Goal: Information Seeking & Learning: Learn about a topic

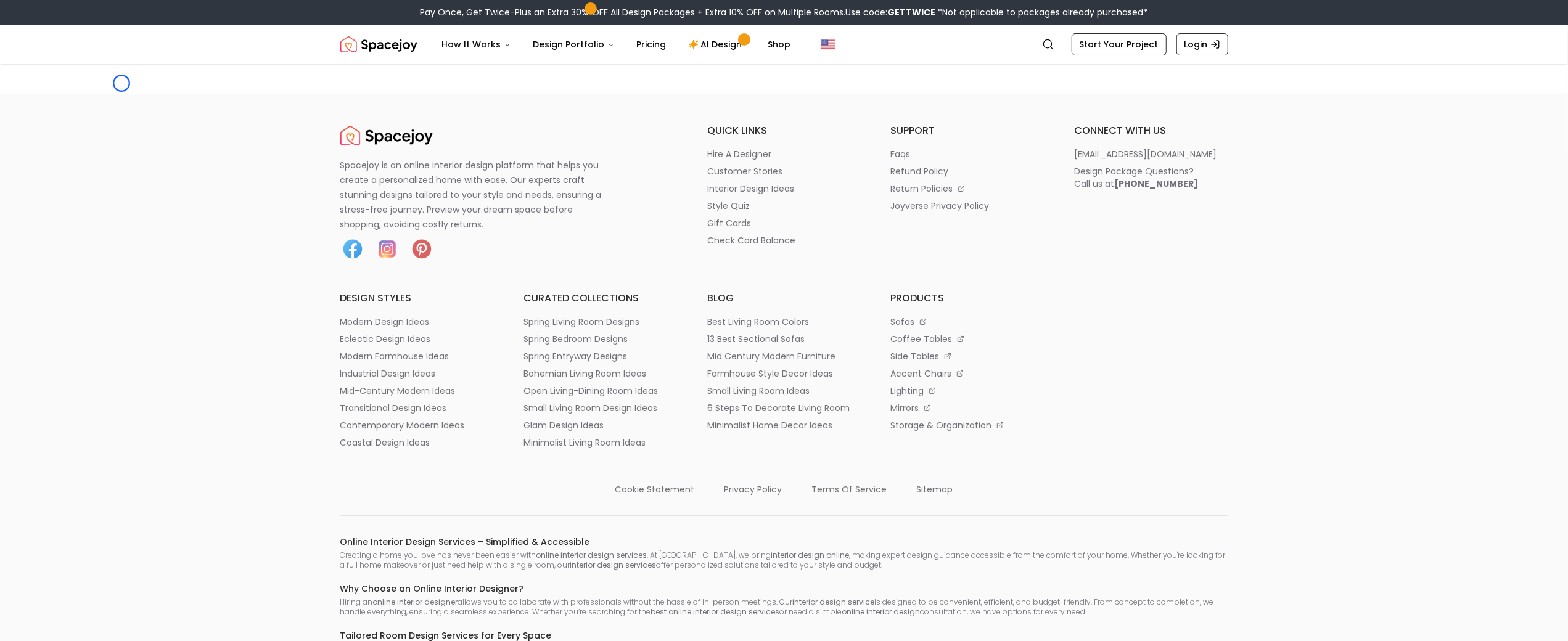
click at [121, 83] on main at bounding box center [784, 79] width 1568 height 30
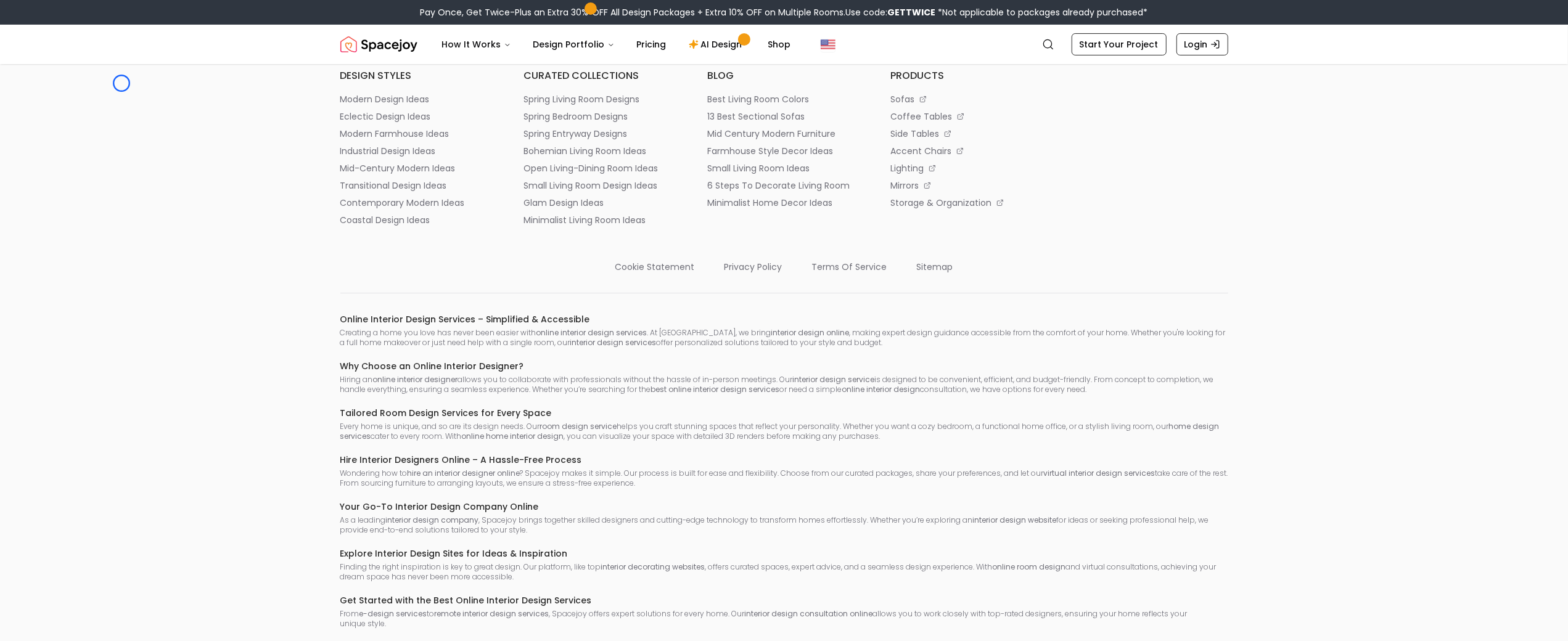
scroll to position [327, 0]
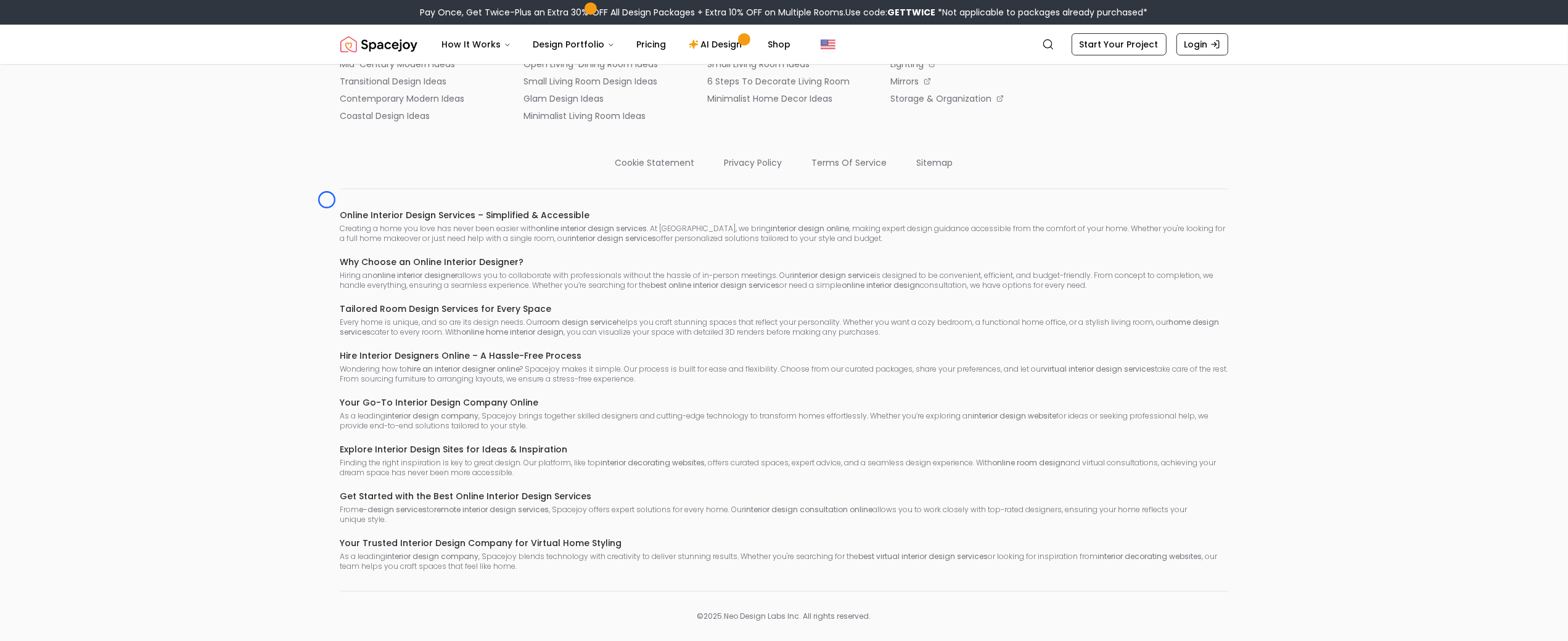
click at [121, 83] on footer "Spacejoy is an online interior design platform that helps you create a personal…" at bounding box center [784, 209] width 1568 height 884
click at [82, 103] on footer "Spacejoy is an online interior design platform that helps you create a personal…" at bounding box center [784, 209] width 1568 height 884
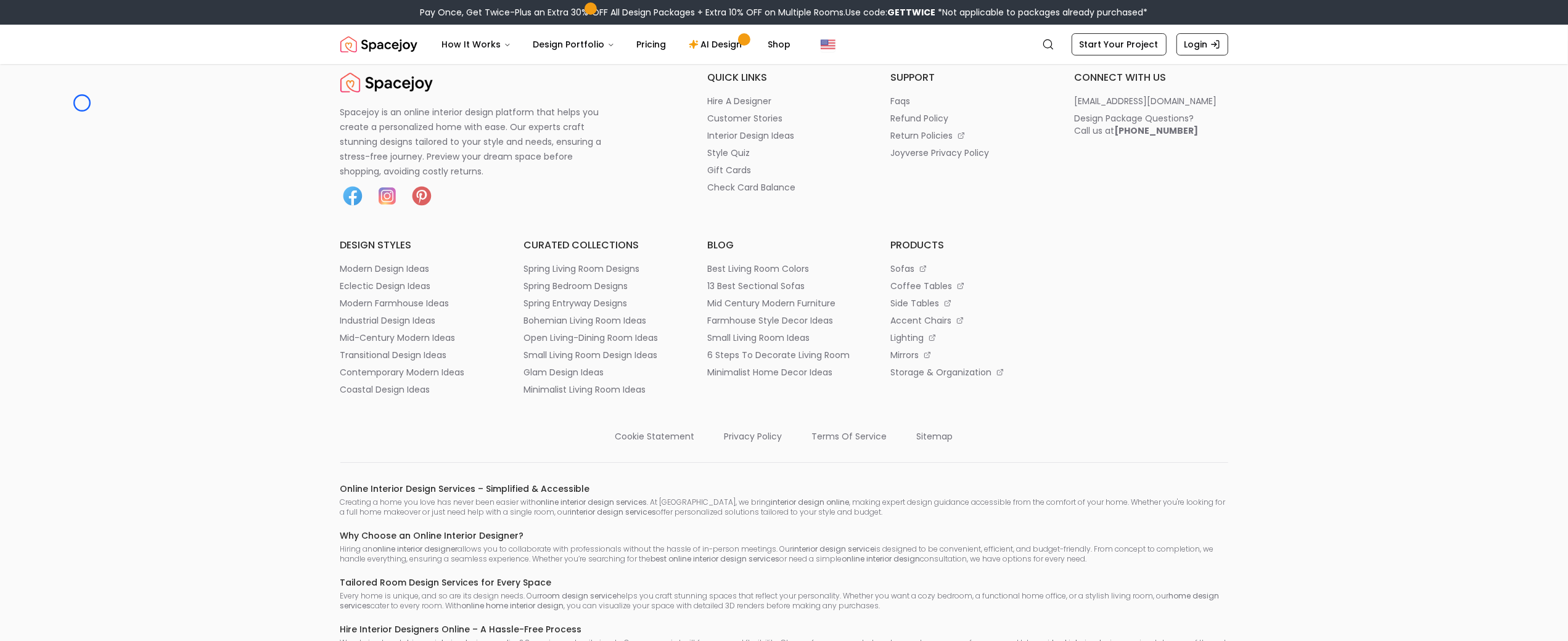
scroll to position [51, 0]
click at [1200, 41] on link "Login" at bounding box center [1202, 44] width 52 height 22
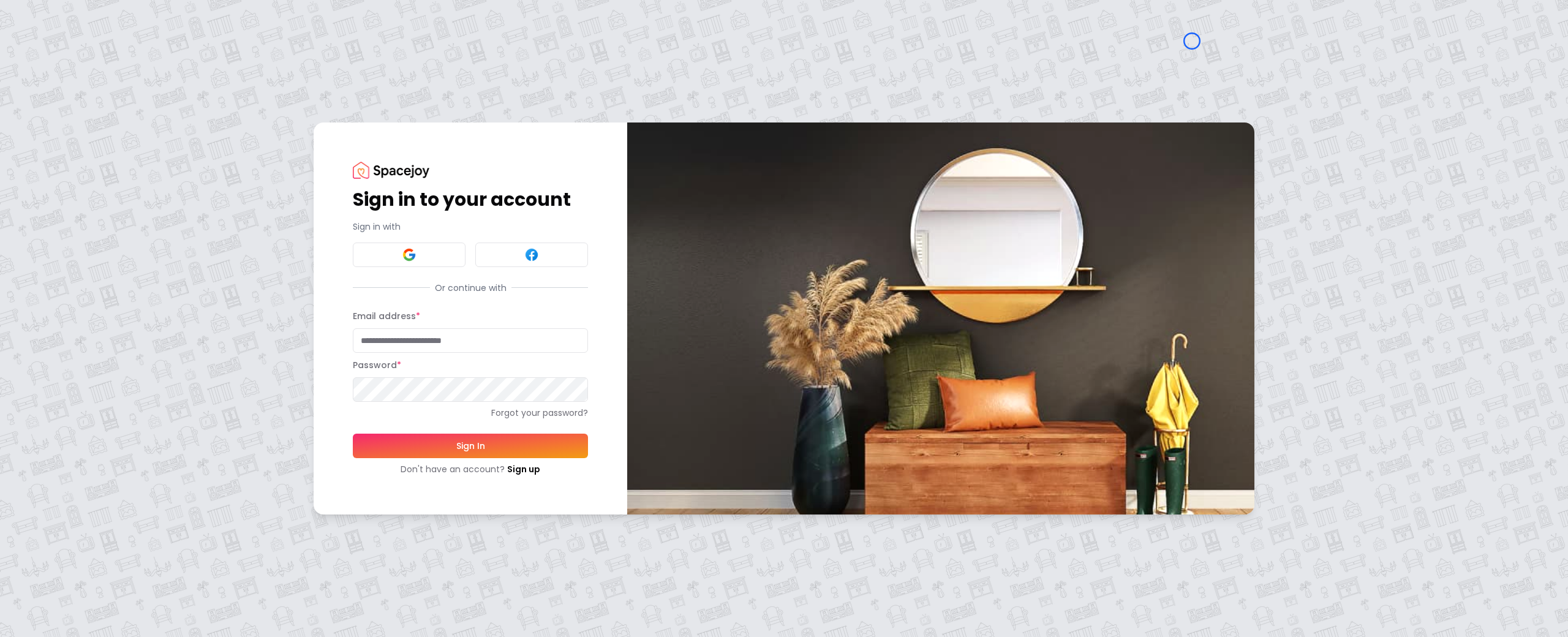
click at [98, 65] on div "Sign in to your account Sign in with Or continue with Email address * Password …" at bounding box center [784, 318] width 1568 height 637
click at [105, 90] on div "Sign in to your account Sign in with Or continue with Email address * Password …" at bounding box center [784, 318] width 1568 height 637
click at [530, 470] on link "Sign up" at bounding box center [523, 469] width 33 height 12
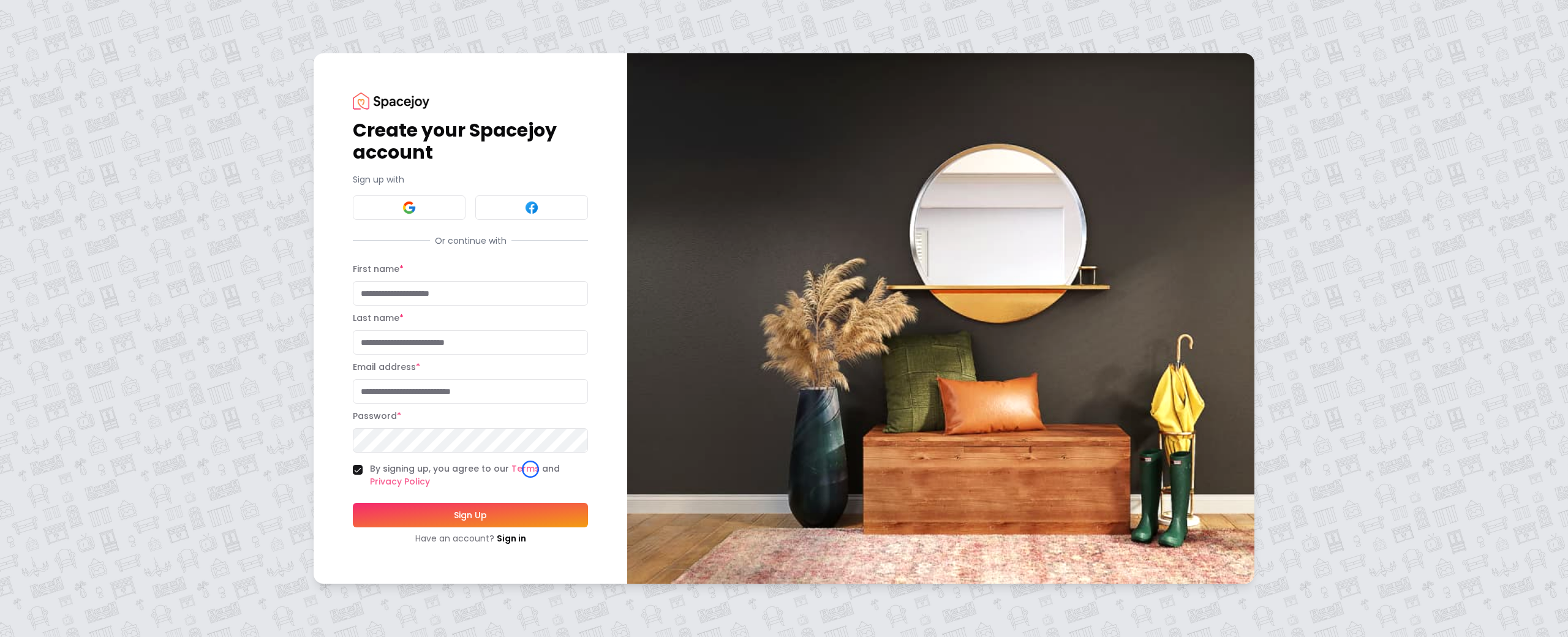
click at [86, 96] on div "Create your Spacejoy account Sign up with Or continue with First name * Last na…" at bounding box center [784, 318] width 1568 height 637
click at [77, 95] on div "Create your Spacejoy account Sign up with Or continue with First name * Last na…" at bounding box center [784, 318] width 1568 height 637
click at [523, 542] on link "Sign in" at bounding box center [511, 538] width 29 height 12
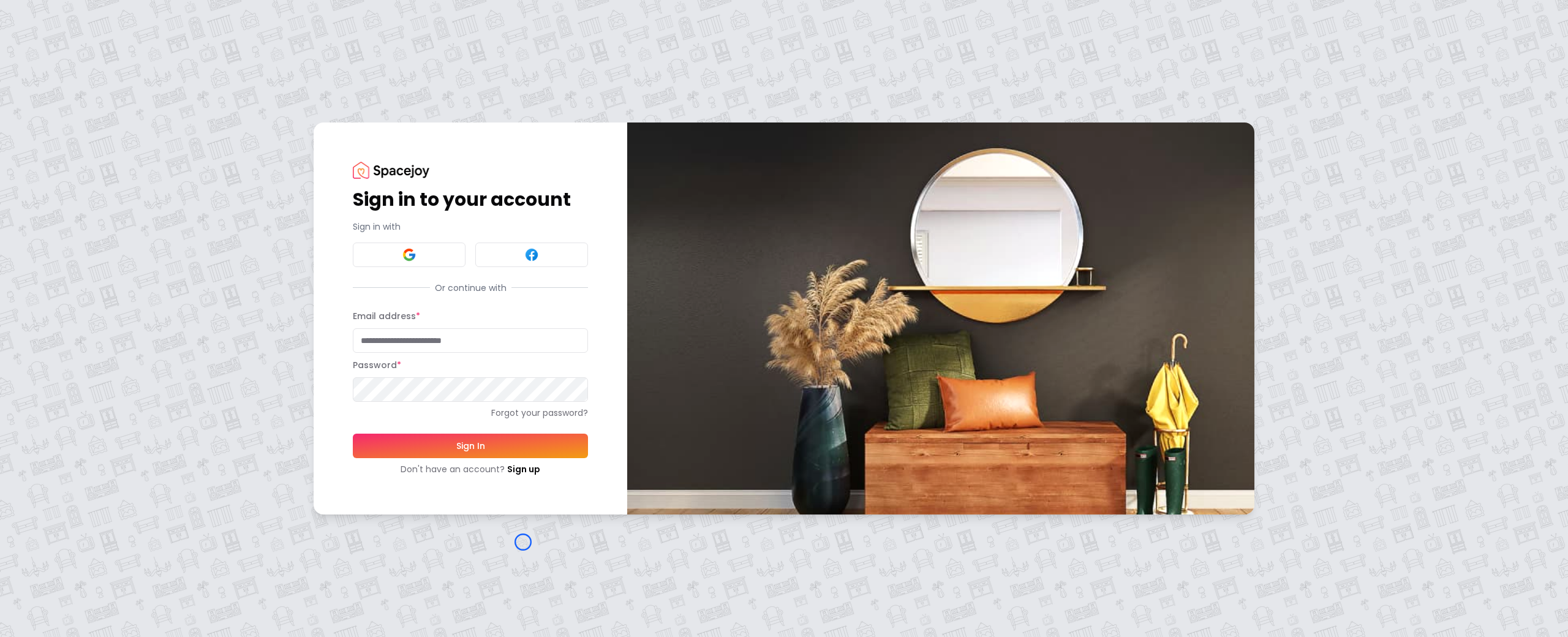
click at [72, 81] on div "Sign in to your account Sign in with Or continue with Email address * Password …" at bounding box center [784, 318] width 1568 height 637
click at [92, 77] on div "Sign in to your account Sign in with Or continue with Email address * Password …" at bounding box center [784, 318] width 1568 height 637
click at [518, 464] on link "Sign up" at bounding box center [523, 469] width 33 height 12
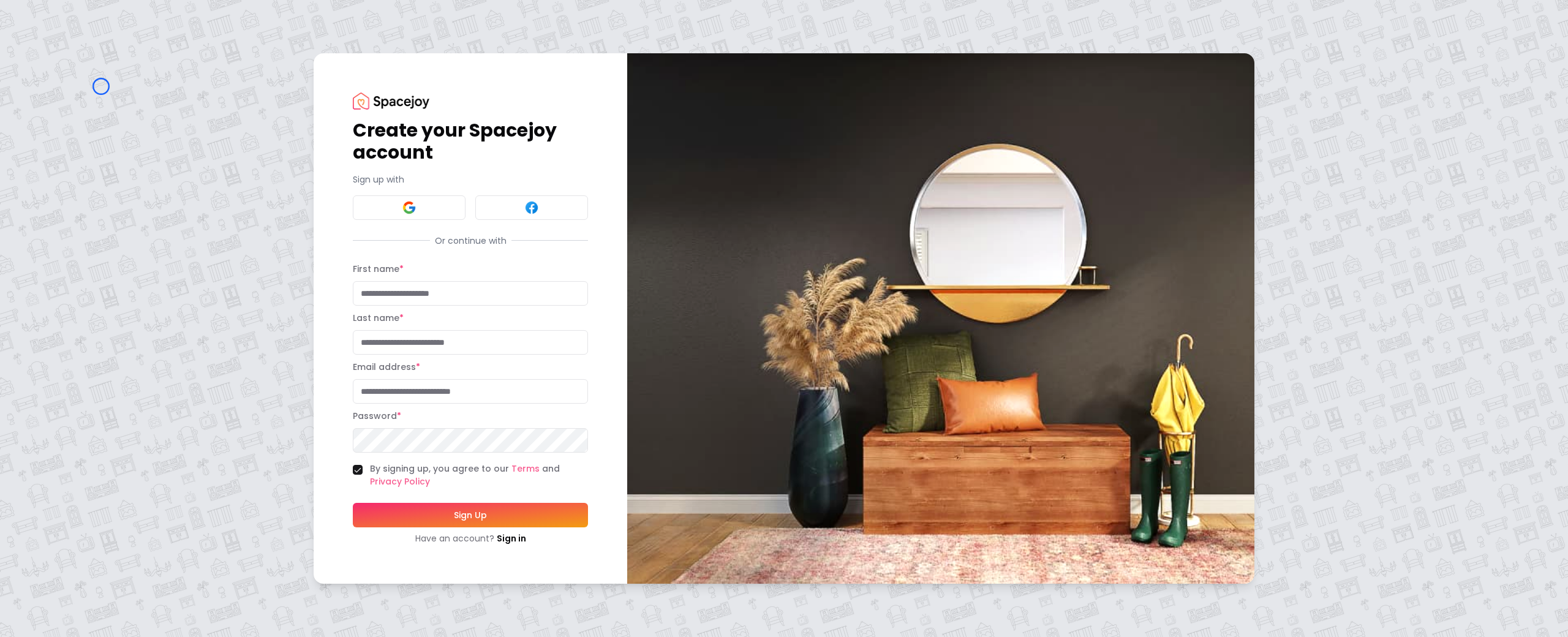
click at [101, 86] on div "Create your Spacejoy account Sign up with Or continue with First name * Last na…" at bounding box center [784, 318] width 1568 height 637
click at [73, 69] on div "Create your Spacejoy account Sign up with Or continue with First name * Last na…" at bounding box center [784, 318] width 1568 height 637
click at [364, 106] on img at bounding box center [391, 100] width 77 height 17
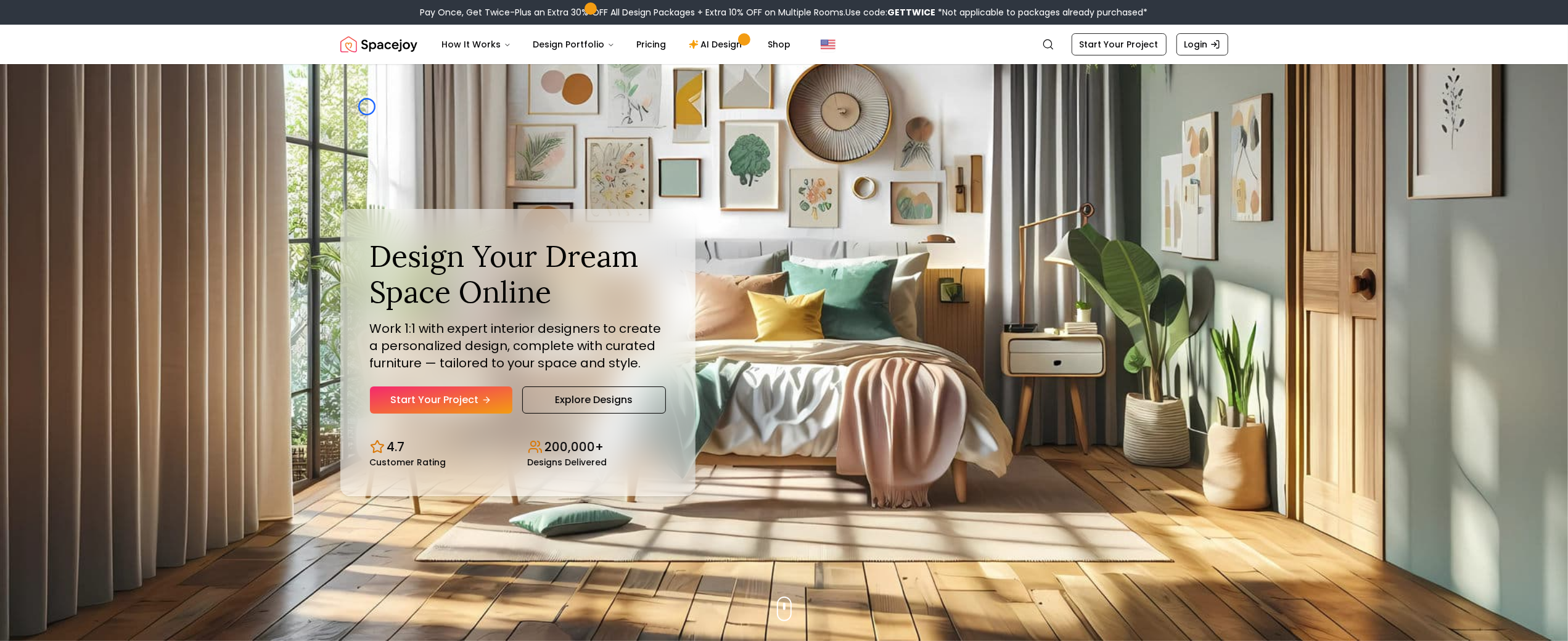
click at [367, 107] on div "Design Your Dream Space Online Work 1:1 with expert interior designers to creat…" at bounding box center [784, 352] width 947 height 577
click at [63, 72] on img "Hero section" at bounding box center [784, 352] width 1568 height 577
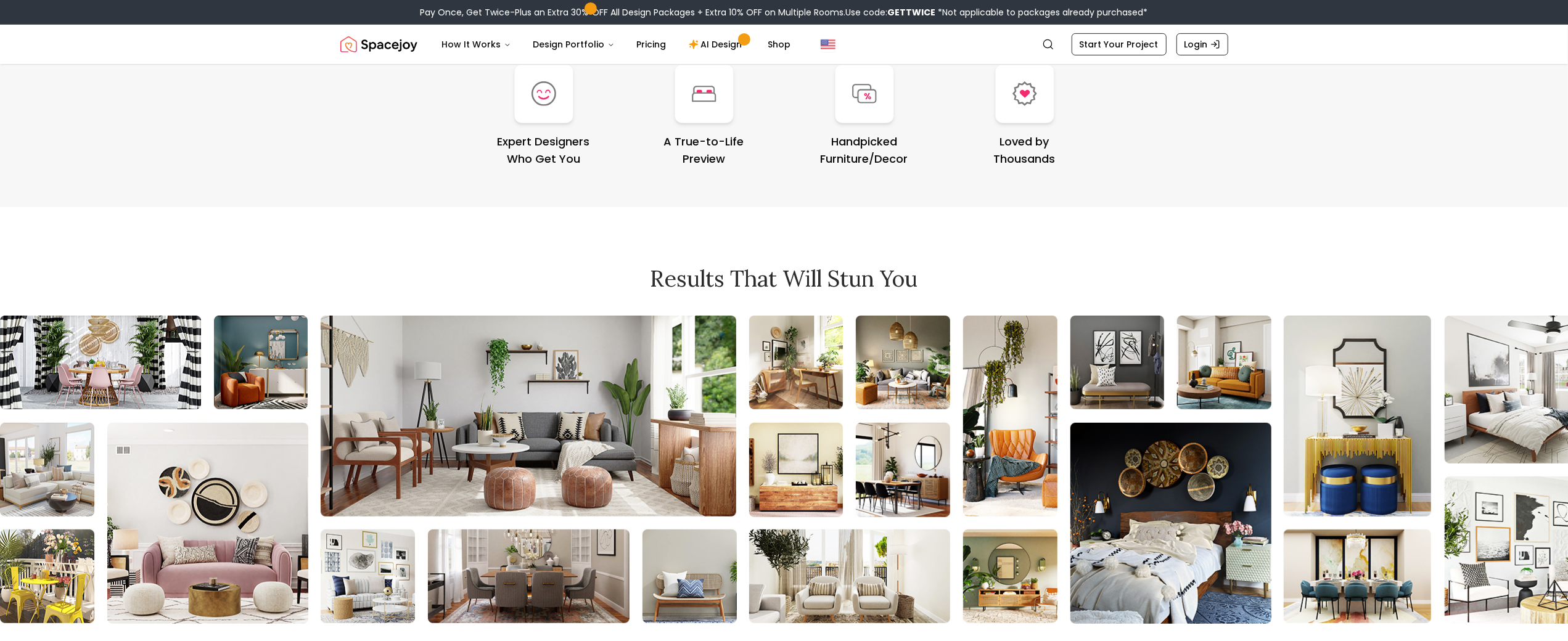
scroll to position [5382, 0]
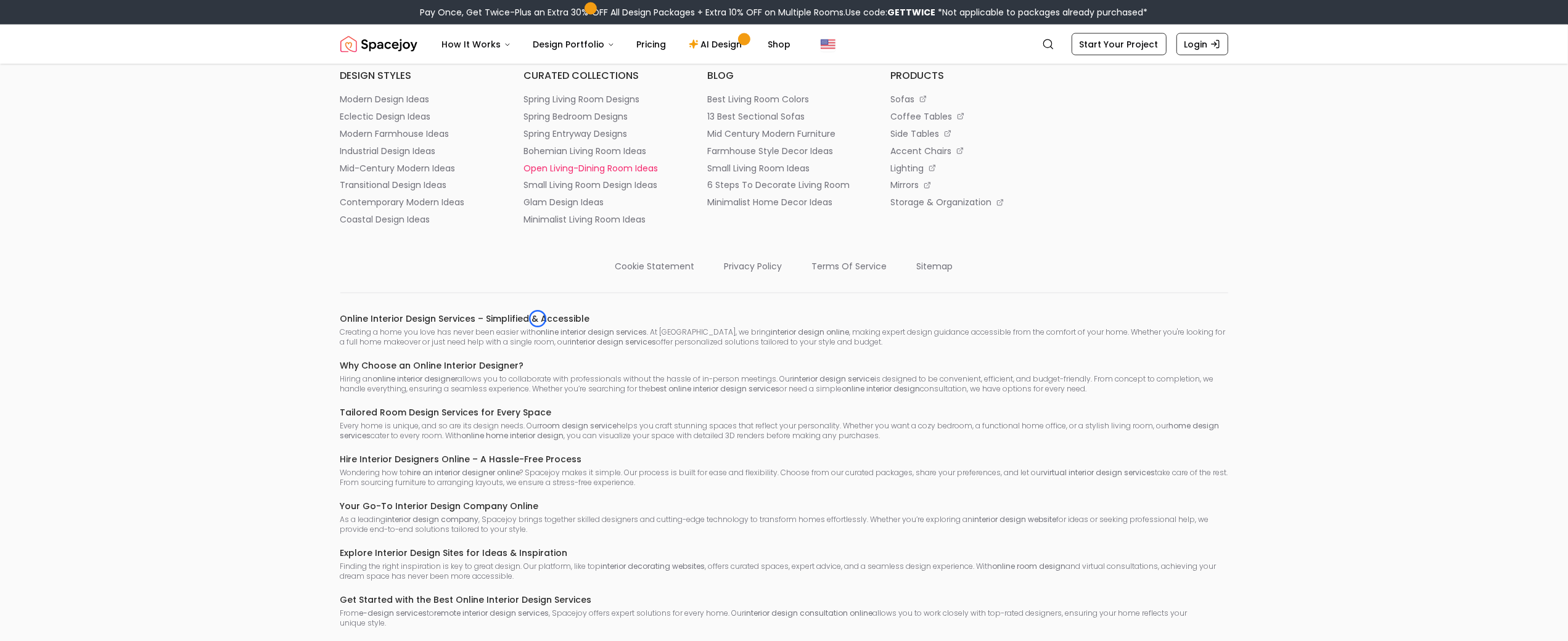
click at [538, 174] on p "open living-dining room ideas" at bounding box center [590, 168] width 134 height 12
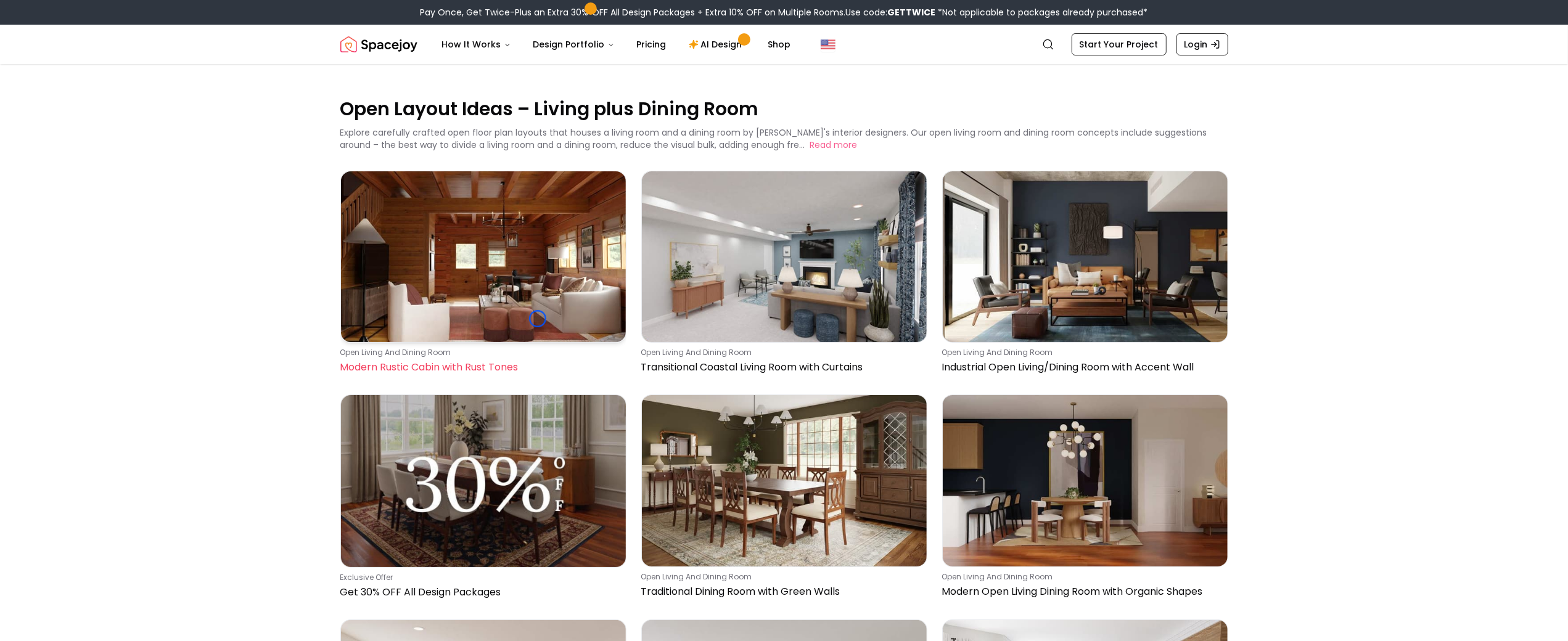
click at [538, 318] on img at bounding box center [483, 257] width 285 height 171
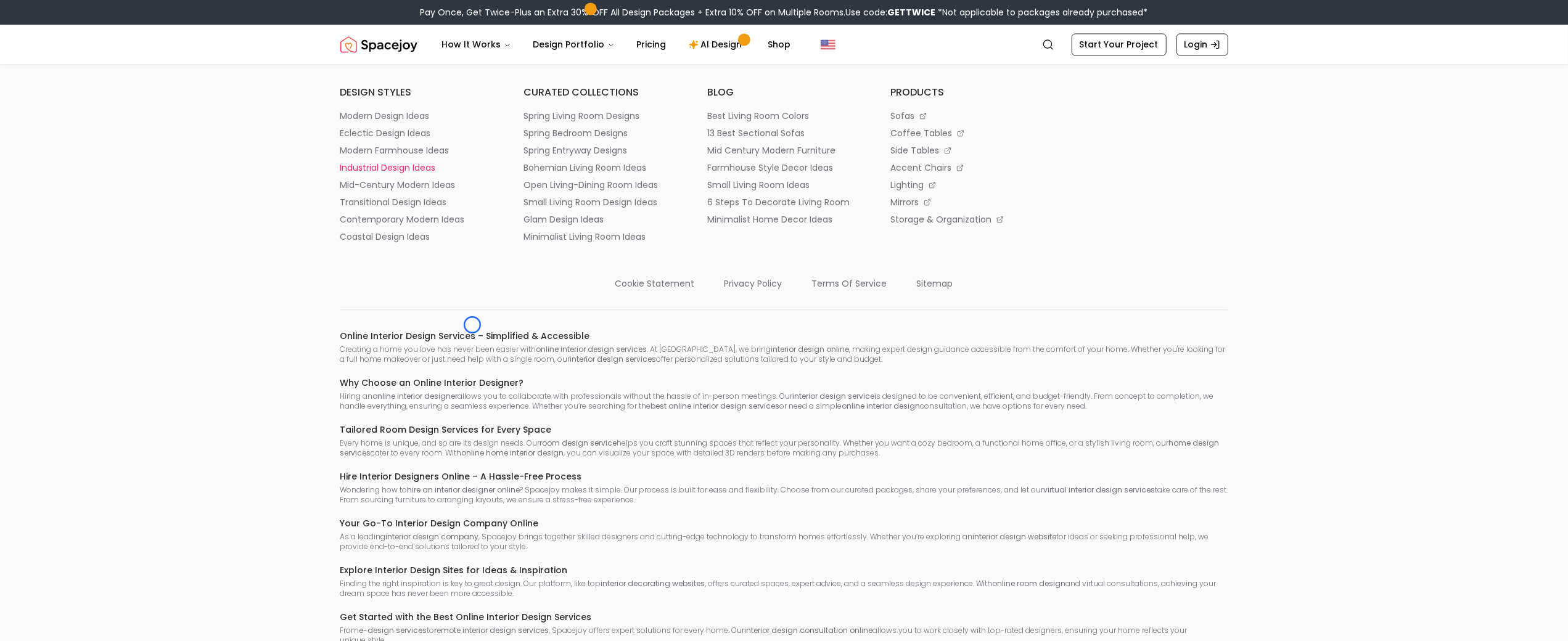
click at [473, 174] on li "industrial design ideas" at bounding box center [417, 167] width 154 height 12
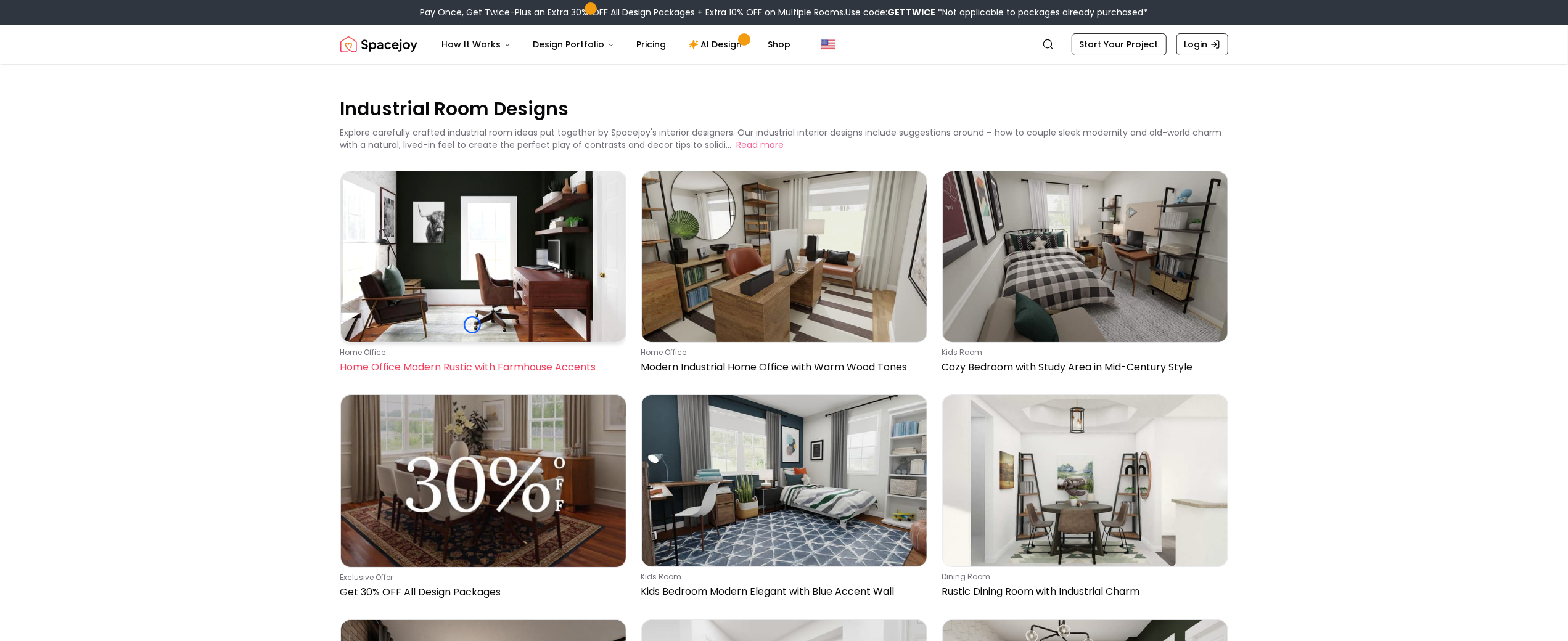
click at [473, 325] on img at bounding box center [483, 257] width 285 height 171
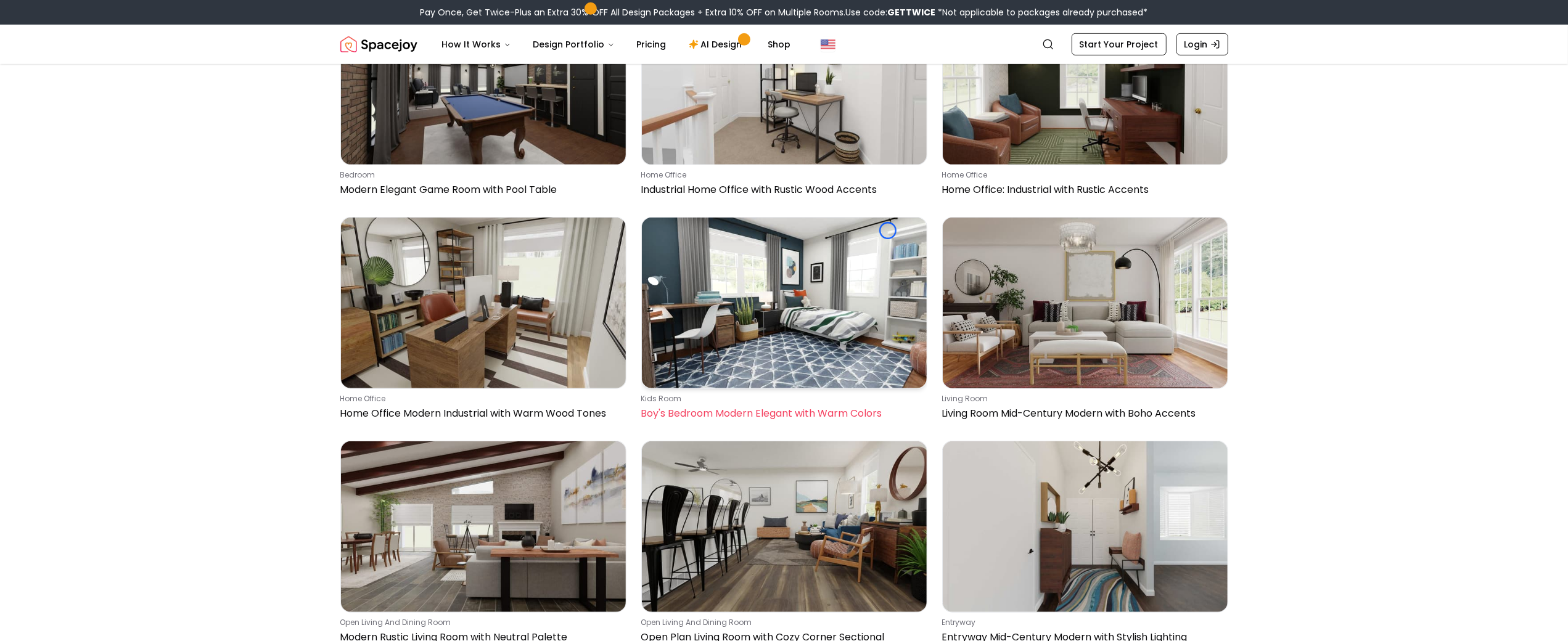
click at [888, 230] on img at bounding box center [784, 302] width 285 height 171
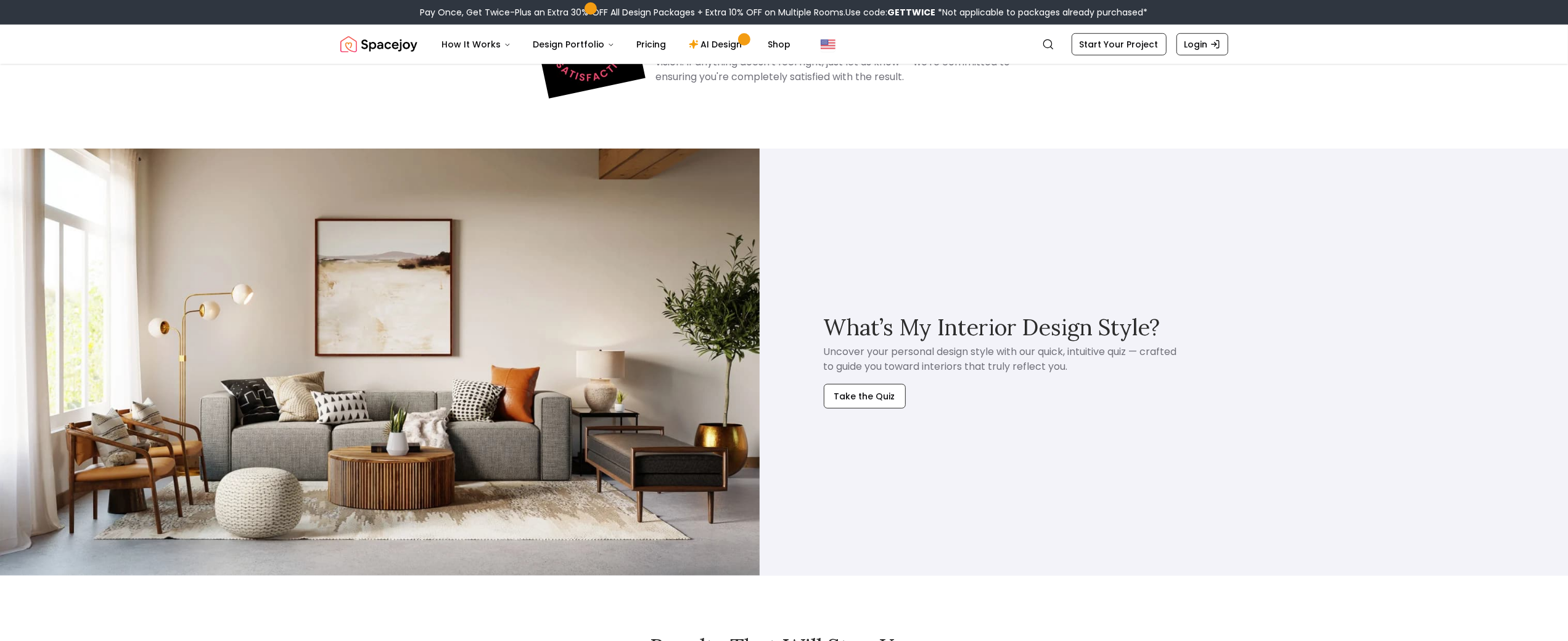
scroll to position [5841, 0]
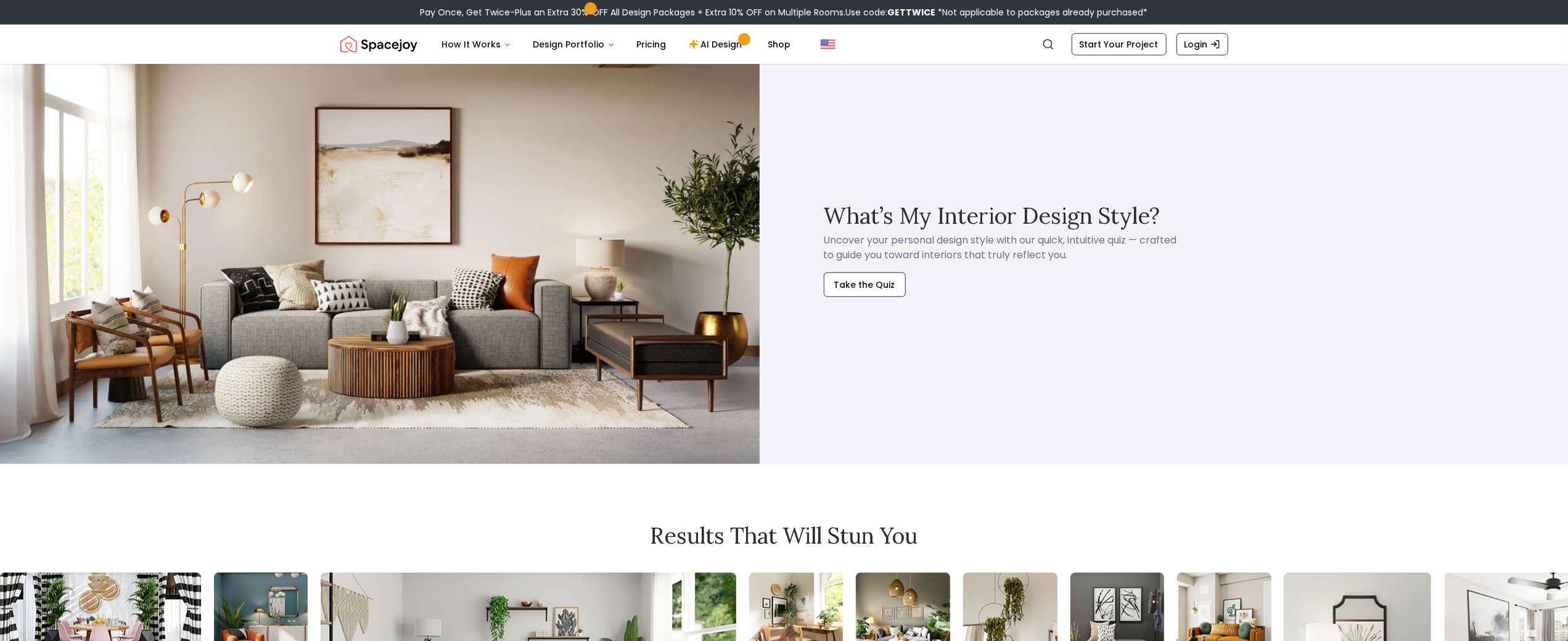
click at [80, 67] on img at bounding box center [380, 250] width 760 height 427
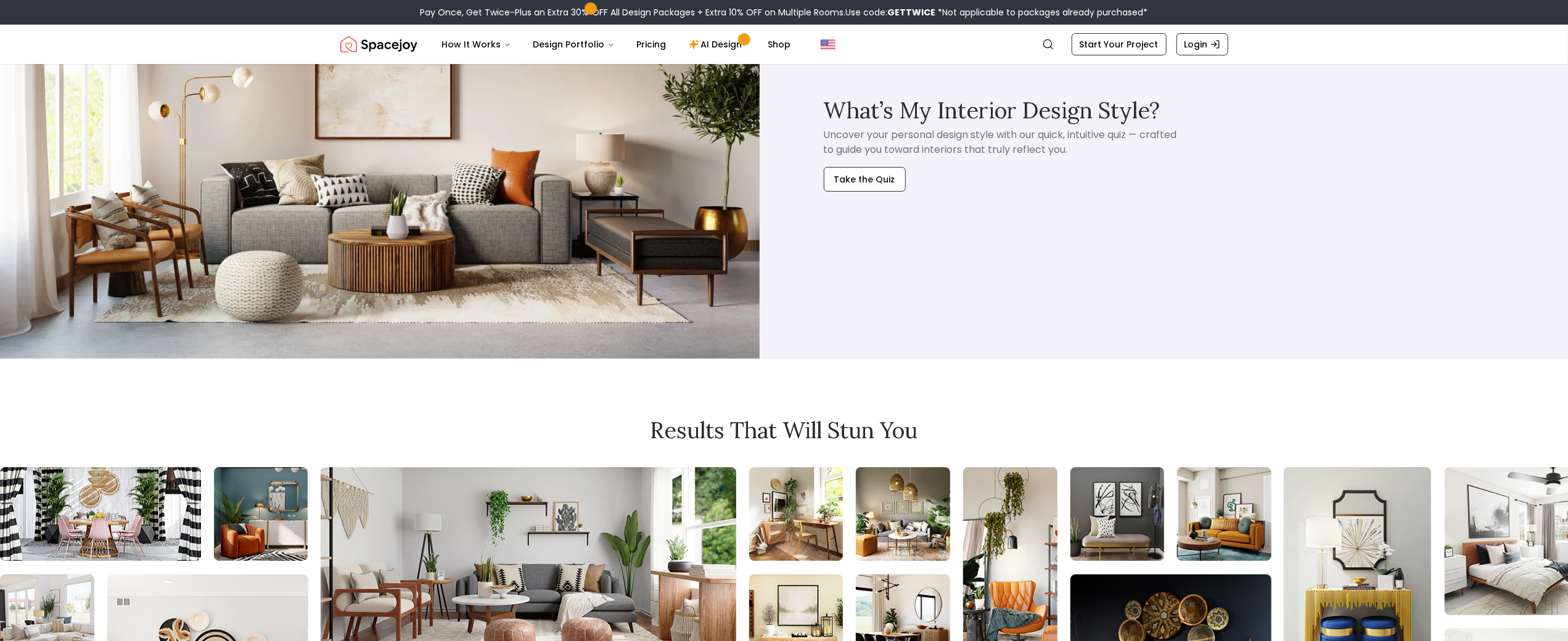
scroll to position [5182, 0]
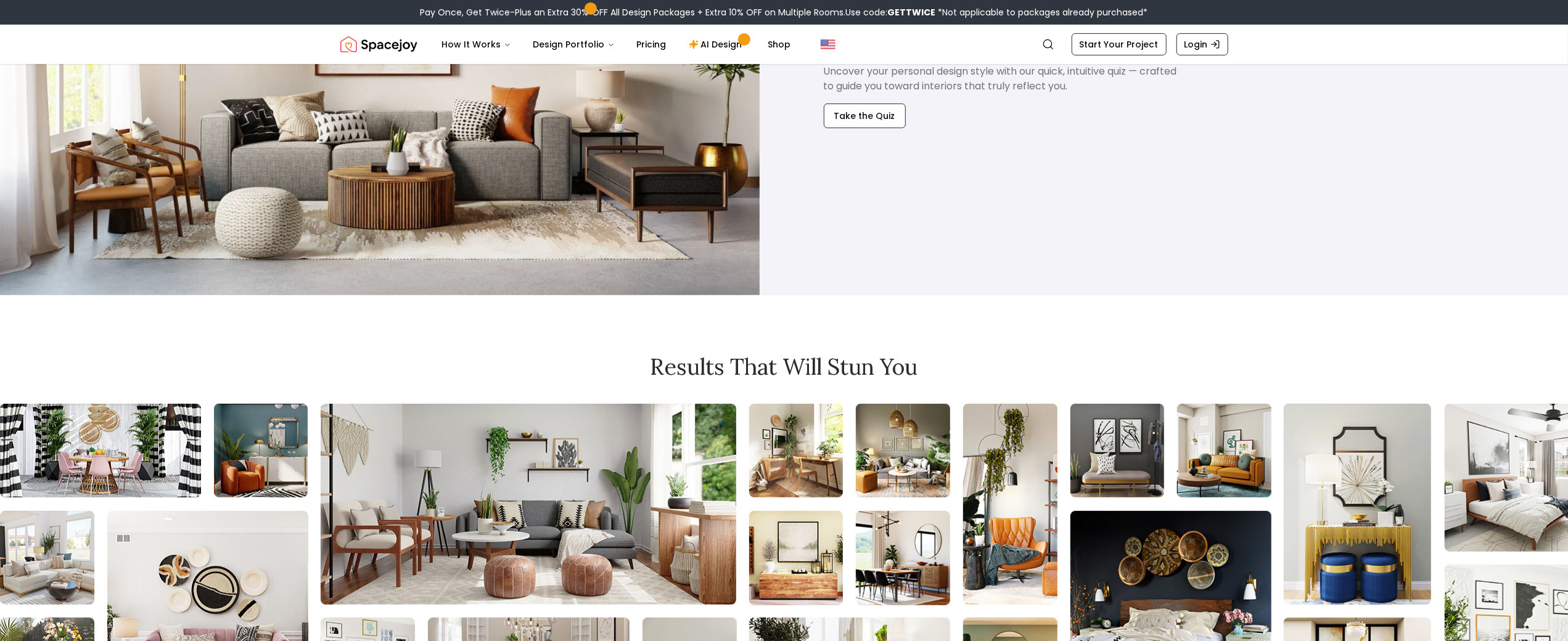
click at [84, 68] on img at bounding box center [380, 82] width 760 height 427
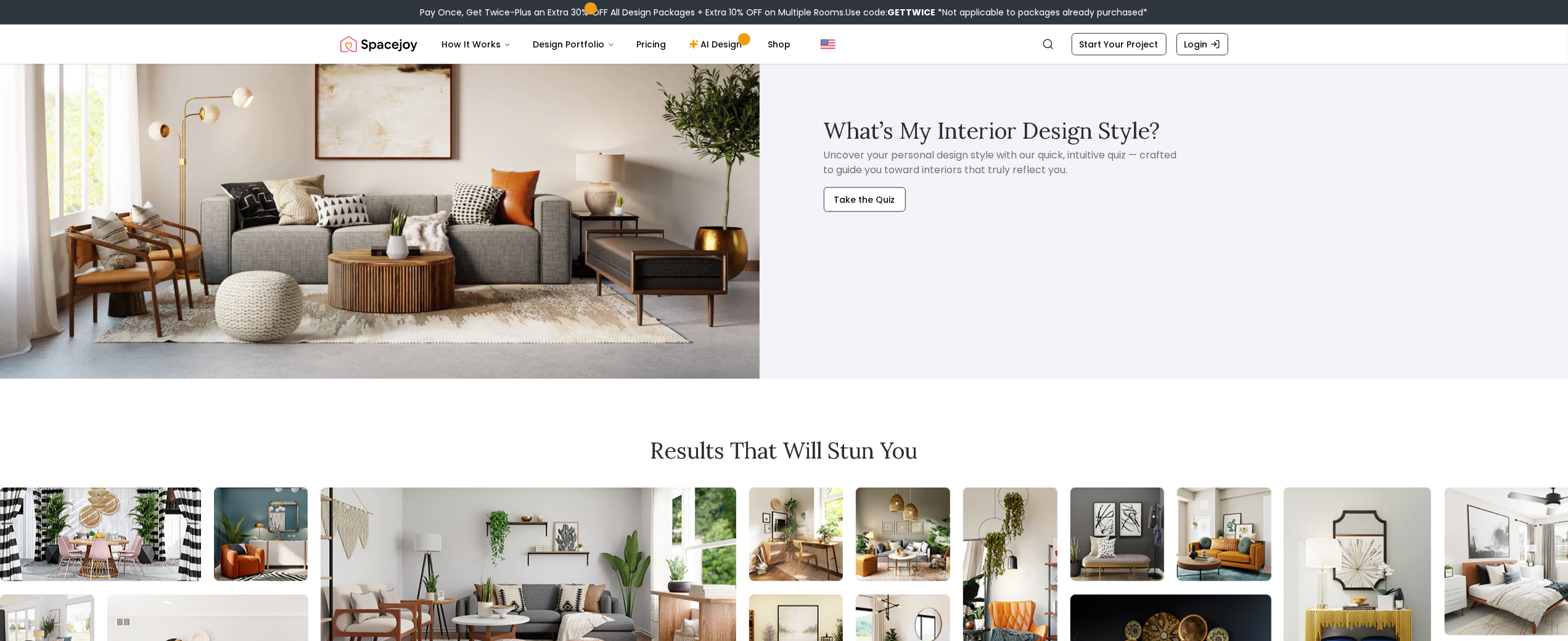
scroll to position [6380, 0]
